Goal: Register for event/course

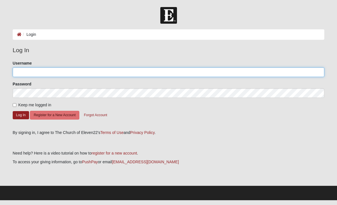
click at [32, 75] on input "Username" at bounding box center [169, 72] width 312 height 10
type input "samfiremedic"
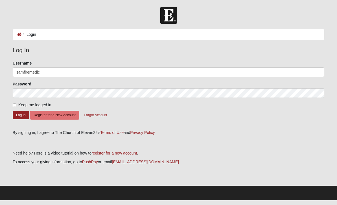
click at [21, 115] on button "Log In" at bounding box center [21, 115] width 16 height 8
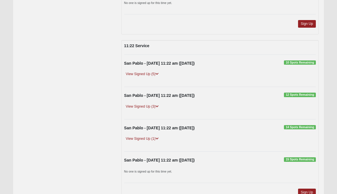
scroll to position [1860, 0]
click at [309, 189] on link "Sign Up" at bounding box center [307, 193] width 18 height 8
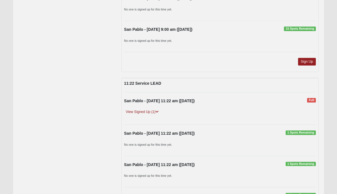
scroll to position [1656, 0]
click at [137, 109] on link "View Signed Up (1)" at bounding box center [142, 112] width 36 height 6
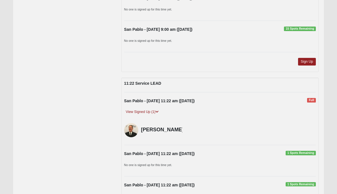
click at [133, 109] on div "View Signed Up (1)" at bounding box center [220, 114] width 200 height 10
click at [135, 109] on link "View Signed Up (1)" at bounding box center [142, 112] width 36 height 6
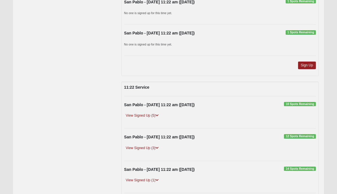
scroll to position [1819, 0]
click at [135, 113] on link "View Signed Up (5)" at bounding box center [142, 116] width 36 height 6
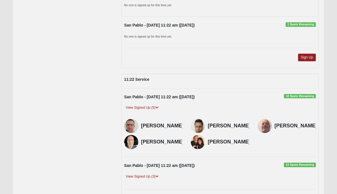
scroll to position [1847, 0]
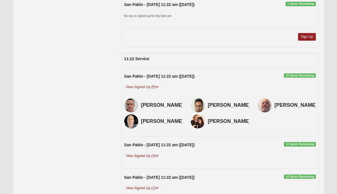
click at [147, 153] on link "View Signed Up (3)" at bounding box center [142, 156] width 36 height 6
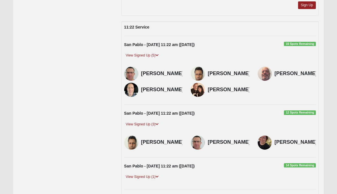
scroll to position [1879, 0]
click at [150, 174] on link "View Signed Up (1)" at bounding box center [142, 177] width 36 height 6
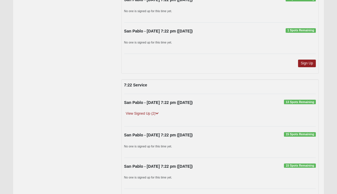
scroll to position [1154, 0]
click at [142, 111] on link "View Signed Up (2)" at bounding box center [142, 114] width 36 height 6
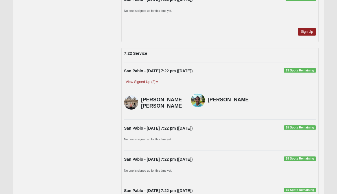
scroll to position [1185, 0]
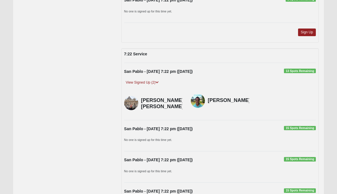
click at [155, 138] on small "No one is signed up for this time yet." at bounding box center [148, 139] width 48 height 3
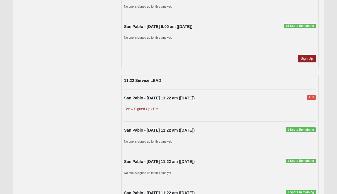
scroll to position [1683, 0]
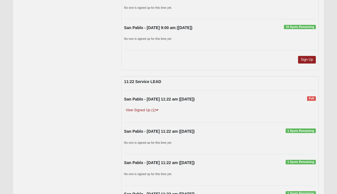
click at [131, 107] on link "View Signed Up (1)" at bounding box center [142, 110] width 36 height 6
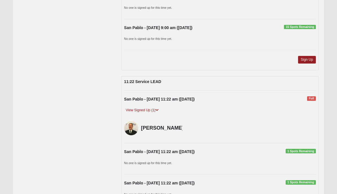
click at [132, 107] on link "View Signed Up (1)" at bounding box center [142, 110] width 36 height 6
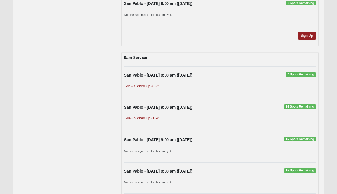
scroll to position [1538, 0]
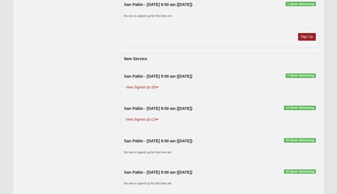
click at [135, 84] on link "View Signed Up (8)" at bounding box center [142, 87] width 36 height 6
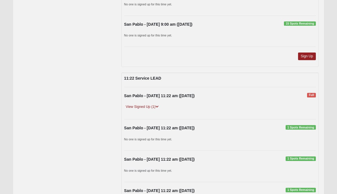
scroll to position [1743, 0]
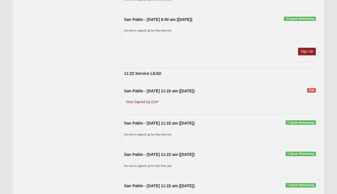
click at [133, 105] on link "View Signed Up (1)" at bounding box center [142, 102] width 36 height 6
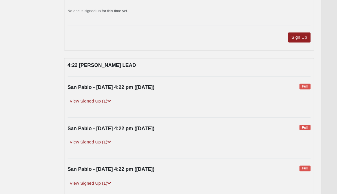
scroll to position [2183, 0]
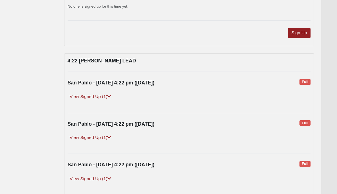
click at [124, 91] on link "View Signed Up (1)" at bounding box center [142, 94] width 36 height 6
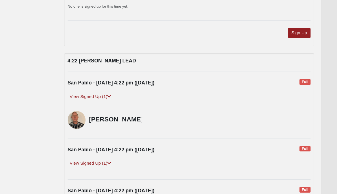
click at [124, 91] on link "View Signed Up (1)" at bounding box center [142, 94] width 36 height 6
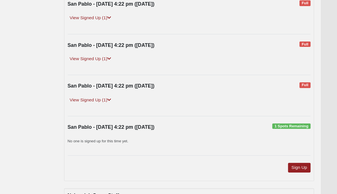
scroll to position [2263, 0]
click at [120, 53] on div "View Signed Up (1)" at bounding box center [220, 49] width 200 height 10
click at [124, 50] on link "View Signed Up (1)" at bounding box center [142, 47] width 36 height 6
